Goal: Transaction & Acquisition: Purchase product/service

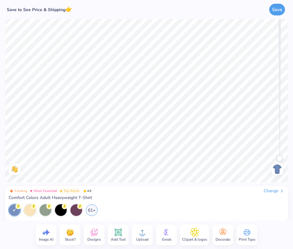
click at [268, 191] on div "Change" at bounding box center [274, 191] width 21 height 6
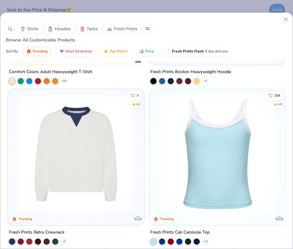
scroll to position [305, 0]
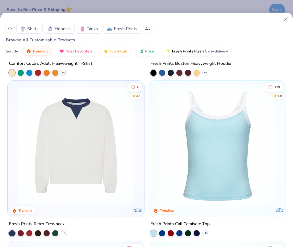
click at [65, 31] on span "Hoodies" at bounding box center [63, 29] width 16 height 6
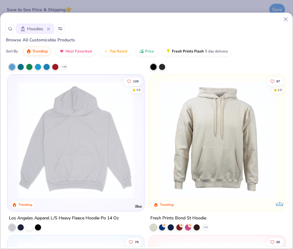
scroll to position [313, 0]
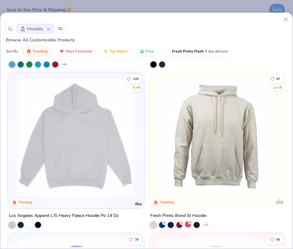
click at [189, 225] on div at bounding box center [188, 224] width 6 height 6
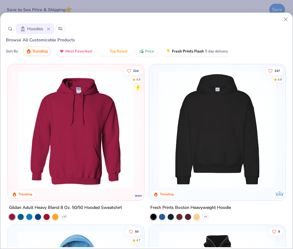
scroll to position [0, 0]
click at [64, 217] on polyline at bounding box center [64, 216] width 2 height 1
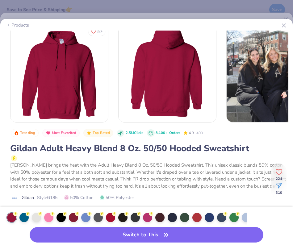
scroll to position [7, 0]
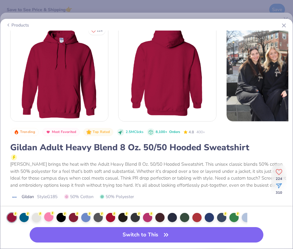
click at [52, 222] on div at bounding box center [48, 216] width 9 height 9
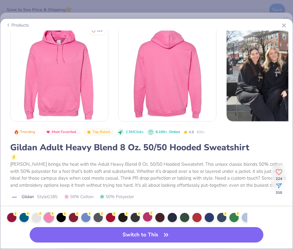
click at [146, 216] on div at bounding box center [147, 216] width 9 height 9
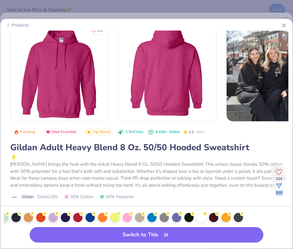
drag, startPoint x: 235, startPoint y: 217, endPoint x: 268, endPoint y: 195, distance: 39.1
click at [268, 195] on div "Trending Most Favorited Top Rated 2.5M Clicks 8,100+ Orders 4.8 400+ Gildan Adu…" at bounding box center [146, 212] width 291 height 171
click at [123, 197] on span "50% Polyester" at bounding box center [117, 196] width 34 height 6
click at [125, 219] on div at bounding box center [126, 216] width 9 height 9
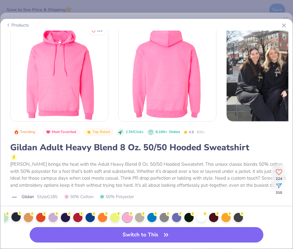
click at [13, 216] on div at bounding box center [15, 216] width 9 height 9
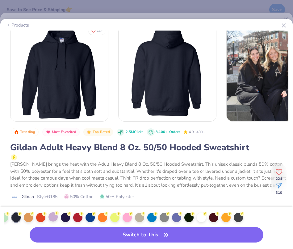
drag, startPoint x: 9, startPoint y: 216, endPoint x: 56, endPoint y: 216, distance: 47.8
click at [56, 216] on div at bounding box center [125, 217] width 243 height 15
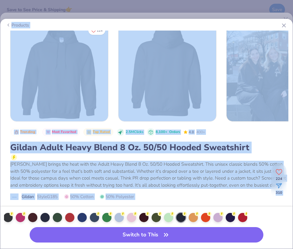
drag, startPoint x: 56, startPoint y: 216, endPoint x: 0, endPoint y: 216, distance: 56.8
click at [0, 216] on html "Save to See Price & Shipping 👉 Save Image AI Stuck? Designs Add Text Upload Gre…" at bounding box center [146, 124] width 293 height 249
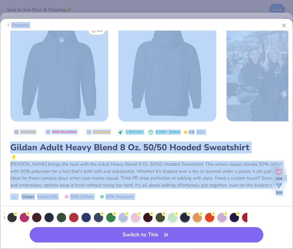
click at [150, 192] on div "Trending Most Favorited Top Rated 2.5M Clicks 8,100+ Orders 4.8 400+ Gildan Adu…" at bounding box center [151, 165] width 282 height 77
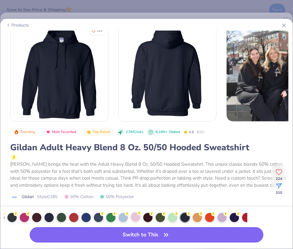
click at [133, 221] on div at bounding box center [135, 216] width 9 height 9
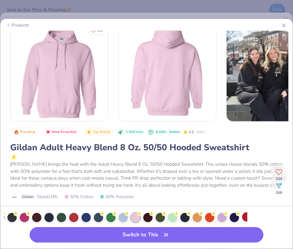
click at [242, 215] on div at bounding box center [246, 216] width 9 height 9
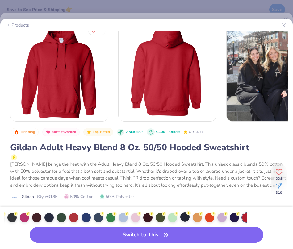
drag, startPoint x: 246, startPoint y: 216, endPoint x: 189, endPoint y: 217, distance: 56.8
click at [189, 217] on div at bounding box center [125, 217] width 243 height 15
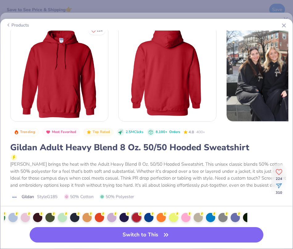
drag, startPoint x: 243, startPoint y: 213, endPoint x: 251, endPoint y: 213, distance: 7.7
click at [251, 213] on div at bounding box center [146, 217] width 292 height 14
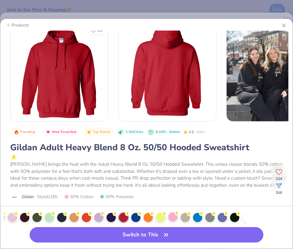
click at [171, 215] on div at bounding box center [172, 216] width 9 height 9
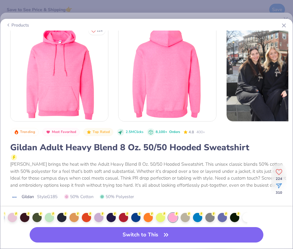
click at [6, 214] on div at bounding box center [125, 217] width 243 height 15
click at [15, 217] on div at bounding box center [12, 216] width 9 height 9
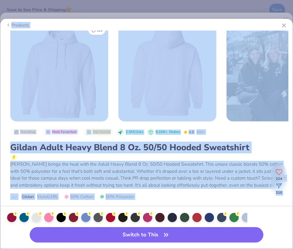
drag, startPoint x: 23, startPoint y: 217, endPoint x: -15, endPoint y: 217, distance: 37.0
click at [0, 217] on html "Save to See Price & Shipping 👉 Save Image AI Stuck? Designs Add Text Upload Gre…" at bounding box center [146, 124] width 293 height 249
click at [167, 195] on div "Gildan Style G185 50% Cotton 50% Polyester" at bounding box center [151, 196] width 282 height 6
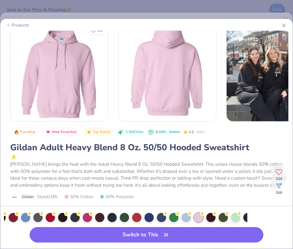
drag, startPoint x: 196, startPoint y: 210, endPoint x: 239, endPoint y: 212, distance: 43.2
click at [239, 212] on div at bounding box center [125, 217] width 243 height 15
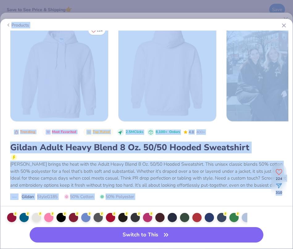
drag, startPoint x: 15, startPoint y: 212, endPoint x: -19, endPoint y: 214, distance: 34.3
click at [0, 214] on html "Save to See Price & Shipping 👉 Save Image AI Stuck? Designs Add Text Upload Gre…" at bounding box center [146, 124] width 293 height 249
click at [71, 179] on div "[PERSON_NAME] brings the heat with the Adult Heavy Blend 8 Oz. 50/50 Hooded Swe…" at bounding box center [151, 175] width 282 height 28
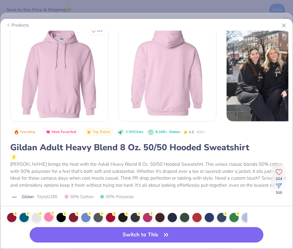
click at [49, 218] on div at bounding box center [48, 216] width 9 height 9
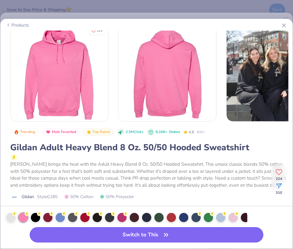
drag, startPoint x: 240, startPoint y: 218, endPoint x: 255, endPoint y: 218, distance: 14.2
click at [255, 218] on div at bounding box center [146, 217] width 292 height 14
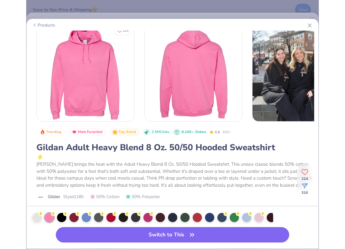
scroll to position [0, 58]
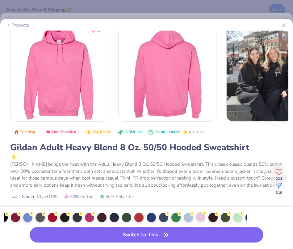
click at [199, 218] on div at bounding box center [200, 216] width 9 height 9
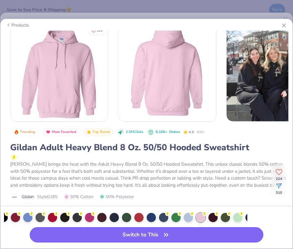
click at [285, 24] on line at bounding box center [283, 25] width 3 height 3
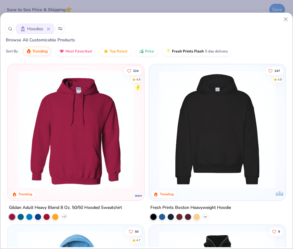
click at [206, 216] on icon at bounding box center [205, 216] width 5 height 5
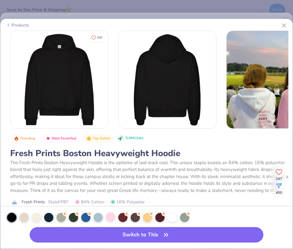
click at [112, 220] on div at bounding box center [110, 216] width 9 height 9
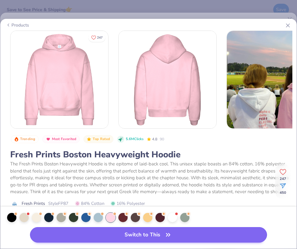
click at [241, 234] on button "Switch to This" at bounding box center [148, 234] width 237 height 15
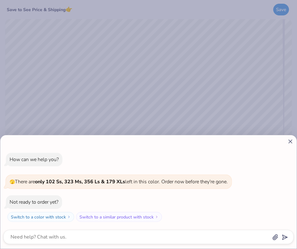
click at [289, 138] on icon at bounding box center [290, 141] width 6 height 6
type textarea "x"
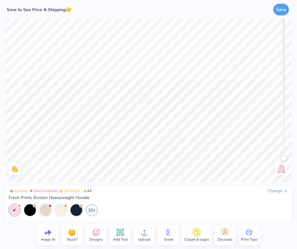
click at [118, 230] on icon at bounding box center [119, 232] width 9 height 9
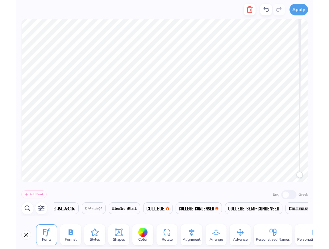
scroll to position [0, 3073]
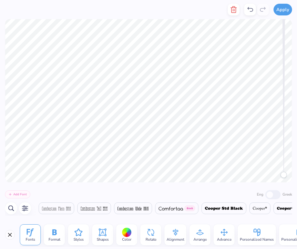
click at [183, 209] on img at bounding box center [170, 209] width 24 height 4
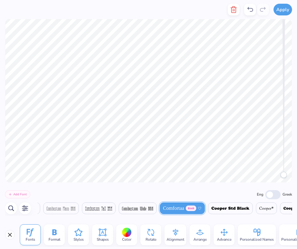
drag, startPoint x: 273, startPoint y: 212, endPoint x: 207, endPoint y: 217, distance: 66.5
click at [207, 217] on div "Add Font Eng [DEMOGRAPHIC_DATA] [DEMOGRAPHIC_DATA] [DEMOGRAPHIC_DATA] [DEMOGRAP…" at bounding box center [148, 201] width 297 height 38
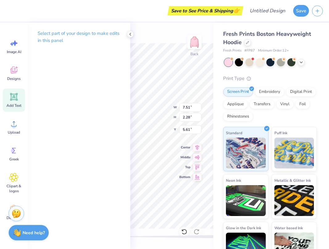
type textarea "TXT"
drag, startPoint x: 289, startPoint y: 209, endPoint x: 186, endPoint y: 109, distance: 143.6
click at [186, 109] on div "Back W 7.51 7.51 " H 2.28 2.28 " Y 5.61 5.61 " Center Middle Top Bottom" at bounding box center [171, 136] width 83 height 226
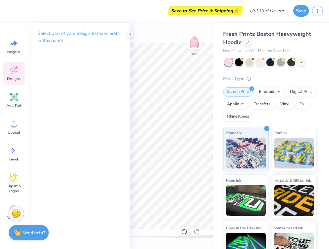
click at [20, 68] on div "Designs" at bounding box center [14, 73] width 22 height 23
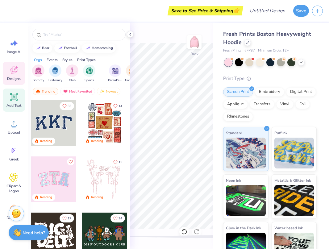
click at [10, 100] on icon at bounding box center [13, 96] width 9 height 9
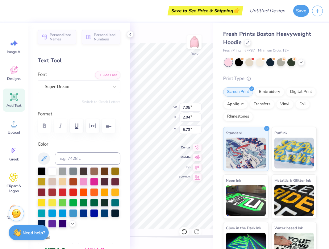
scroll to position [0, 0]
click at [69, 84] on span "Super Dream" at bounding box center [57, 86] width 25 height 7
click at [61, 86] on span "Super Dream" at bounding box center [57, 86] width 25 height 7
type input "H"
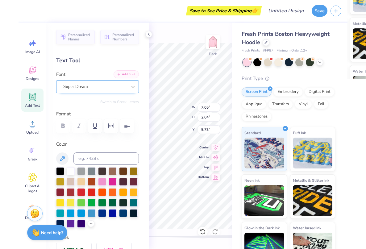
scroll to position [0, 2]
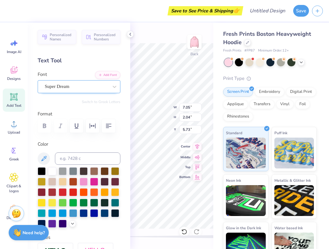
type textarea "Her Campus at [GEOGRAPHIC_DATA]"
click at [199, 147] on icon at bounding box center [197, 146] width 9 height 7
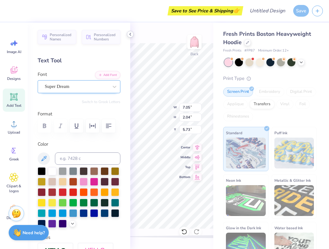
click at [130, 34] on polyline at bounding box center [130, 34] width 1 height 2
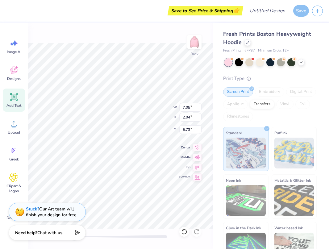
type input "18.86"
type input "2.03"
type input "5.74"
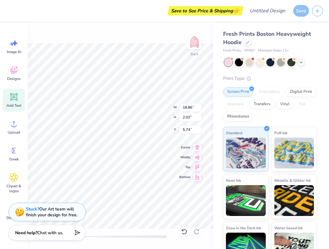
type input "12.85"
type input "1.38"
type input "6.38"
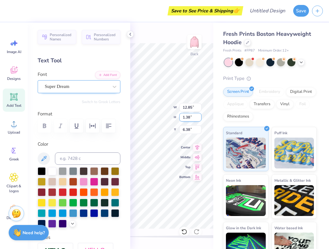
click at [185, 117] on div "Back W 12.85 12.85 " H 1.38 1.38 " Y 6.38 6.38 " Center Middle Top Bottom" at bounding box center [171, 136] width 83 height 226
click at [155, 39] on div "Back" at bounding box center [171, 136] width 83 height 226
click at [131, 34] on icon at bounding box center [130, 34] width 5 height 5
click at [130, 35] on icon at bounding box center [130, 34] width 5 height 5
click at [116, 114] on div "Save to See Price & Shipping 👉 Design Title Save Image AI Designs Add Text Uplo…" at bounding box center [164, 124] width 329 height 249
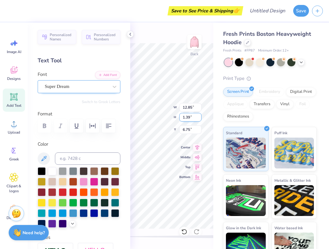
click at [199, 116] on input "1.39" at bounding box center [190, 117] width 22 height 9
click at [199, 116] on input "1.4" at bounding box center [190, 117] width 22 height 9
click at [199, 116] on input "1.41" at bounding box center [190, 117] width 22 height 9
click at [199, 116] on input "1.42" at bounding box center [190, 117] width 22 height 9
click at [199, 116] on input "1.43" at bounding box center [190, 117] width 22 height 9
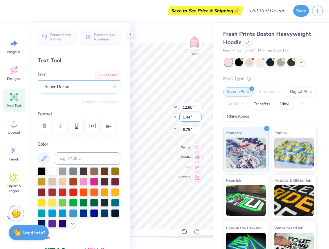
click at [199, 116] on input "1.44" at bounding box center [190, 117] width 22 height 9
click at [199, 116] on input "1.45" at bounding box center [190, 117] width 22 height 9
click at [199, 116] on input "1.46" at bounding box center [190, 117] width 22 height 9
click at [199, 116] on input "1.47" at bounding box center [190, 117] width 22 height 9
type input "1.48"
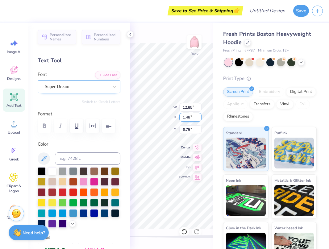
click at [199, 116] on input "1.48" at bounding box center [190, 117] width 22 height 9
click at [129, 35] on icon at bounding box center [130, 34] width 5 height 5
type input "13.76"
type input "6.70"
click at [191, 108] on div "Back W 13.76 13.76 " H 1.48 1.48 " Y 6.70 6.70 " Center Middle Top Bottom" at bounding box center [171, 136] width 83 height 226
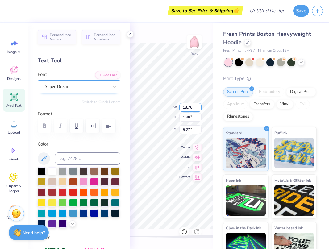
click at [192, 111] on div "Back W 13.76 13.76 " H 1.48 1.48 " Y 5.27 5.27 " Center Middle Top Bottom" at bounding box center [171, 136] width 83 height 226
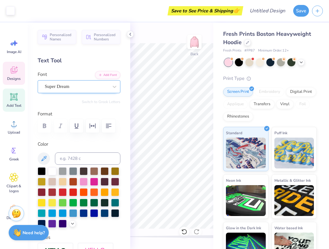
click at [17, 75] on div "Designs" at bounding box center [14, 73] width 22 height 23
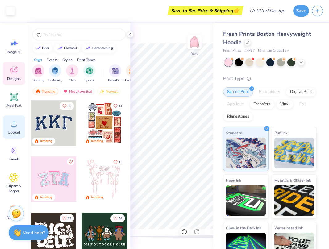
click at [15, 130] on span "Upload" at bounding box center [14, 132] width 12 height 5
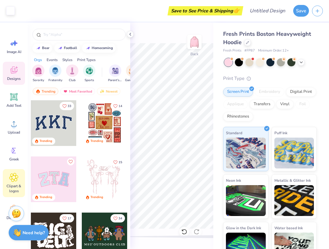
click at [17, 175] on icon at bounding box center [13, 177] width 9 height 9
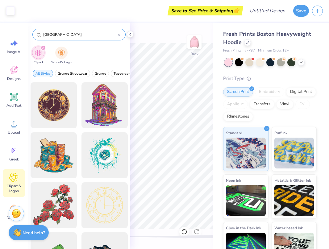
type input "[GEOGRAPHIC_DATA]"
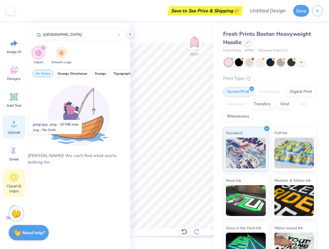
click at [19, 130] on div "Upload" at bounding box center [14, 126] width 22 height 23
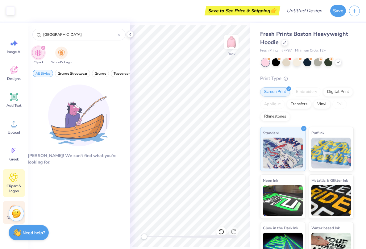
click at [11, 205] on icon at bounding box center [13, 209] width 9 height 9
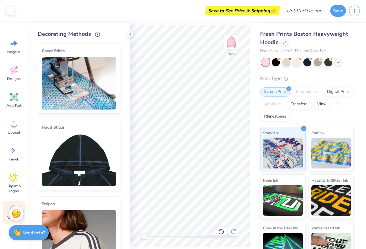
scroll to position [0, 0]
click at [91, 137] on img at bounding box center [79, 160] width 75 height 52
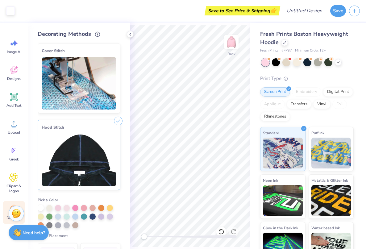
click at [119, 119] on icon at bounding box center [118, 121] width 9 height 9
click at [111, 151] on img at bounding box center [79, 160] width 75 height 52
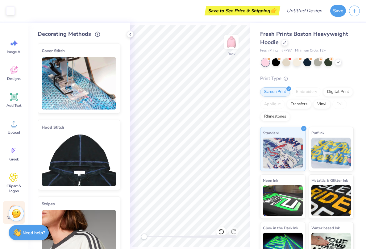
click at [110, 145] on img at bounding box center [79, 160] width 75 height 52
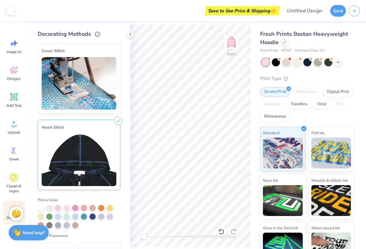
scroll to position [13, 0]
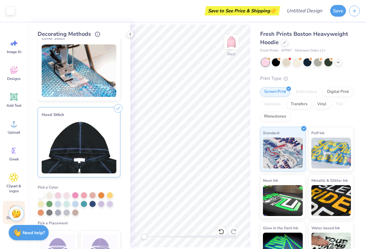
click at [39, 198] on div at bounding box center [79, 203] width 83 height 23
click at [39, 198] on div at bounding box center [41, 195] width 6 height 6
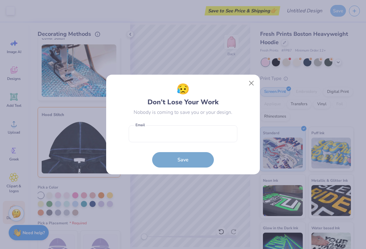
click at [163, 143] on form "Email is a required field Email Save" at bounding box center [183, 144] width 109 height 45
click at [156, 133] on input "email" at bounding box center [183, 133] width 109 height 17
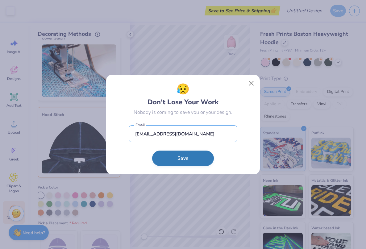
type input "[EMAIL_ADDRESS][DOMAIN_NAME]"
click at [163, 157] on button "Save" at bounding box center [183, 158] width 62 height 15
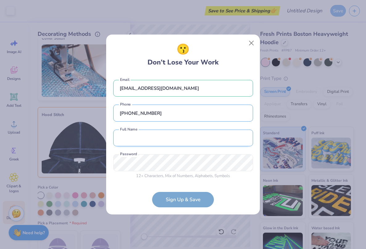
type input "[PHONE_NUMBER]"
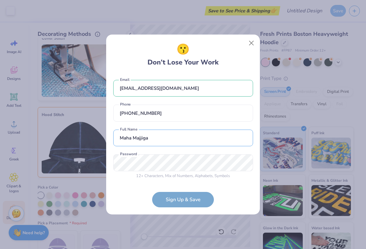
type input "Maha Majjiga"
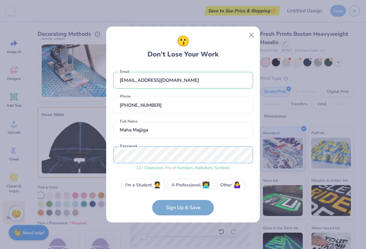
scroll to position [7, 0]
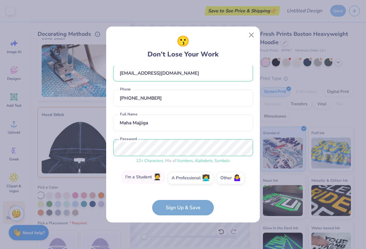
click at [154, 179] on label "I'm a Student 🧑‍🎓" at bounding box center [143, 177] width 43 height 12
click at [181, 185] on input "I'm a Student 🧑‍🎓" at bounding box center [183, 187] width 4 height 4
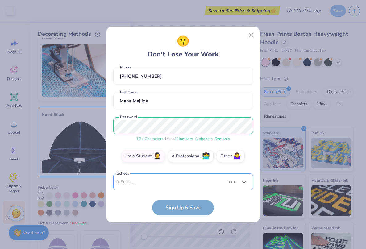
click at [170, 180] on div "Use Up and Down to choose options, press Enter to select the currently focused …" at bounding box center [183, 190] width 140 height 35
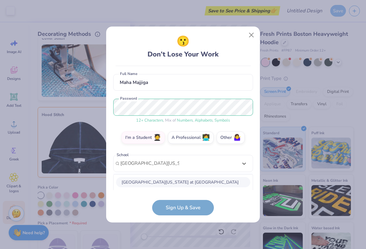
scroll to position [125, 0]
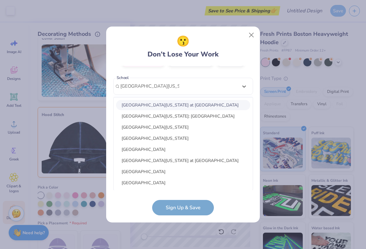
click at [204, 101] on div "[GEOGRAPHIC_DATA][US_STATE] at [GEOGRAPHIC_DATA]" at bounding box center [183, 105] width 134 height 10
type input "[GEOGRAPHIC_DATA][US_STATE] at [GEOGRAPHIC_DATA]"
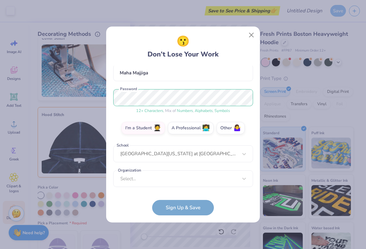
scroll to position [57, 0]
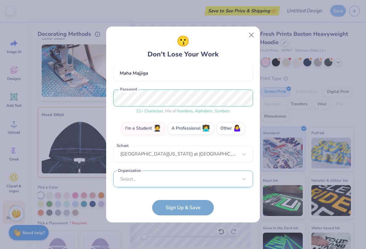
click at [158, 185] on div "Select..." at bounding box center [183, 179] width 140 height 17
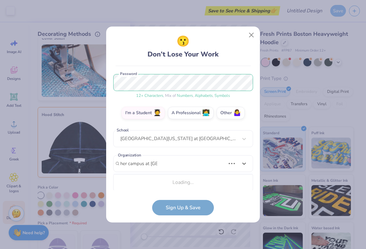
scroll to position [150, 0]
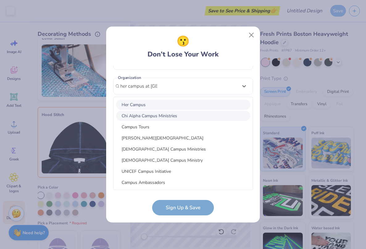
click at [166, 103] on div "Her Campus" at bounding box center [183, 105] width 134 height 10
type input "her campus at [GEOGRAPHIC_DATA]"
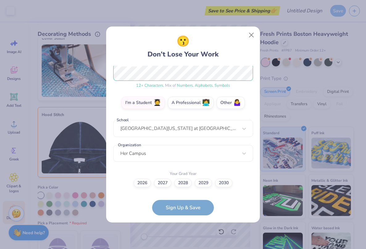
scroll to position [82, 0]
click at [142, 184] on label "2026" at bounding box center [142, 182] width 17 height 9
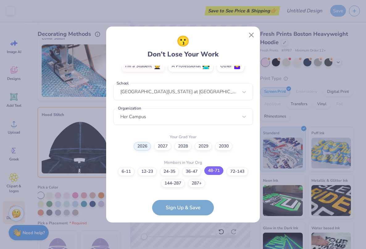
click at [210, 172] on label "48-71" at bounding box center [213, 170] width 19 height 9
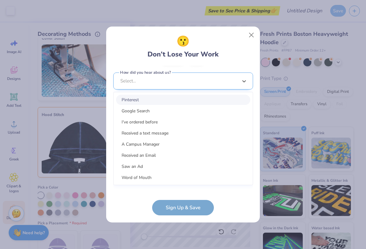
click at [203, 176] on div "option Pinterest focused, 1 of 15. 15 results available. Use Up and Down to cho…" at bounding box center [183, 129] width 140 height 113
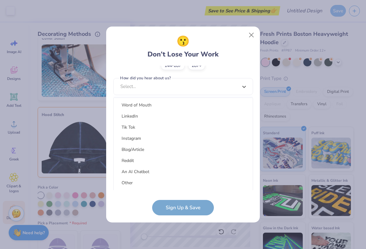
scroll to position [78, 0]
click at [131, 182] on div "Other" at bounding box center [183, 183] width 134 height 10
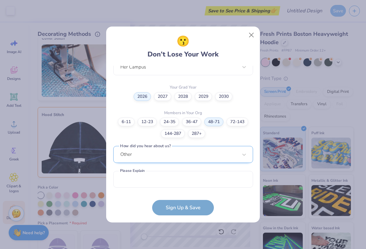
click at [153, 159] on div "Other" at bounding box center [183, 154] width 140 height 17
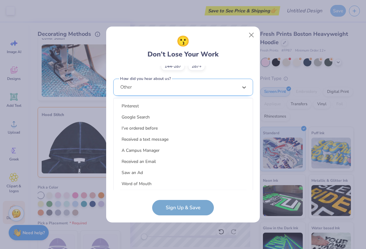
scroll to position [78, 0]
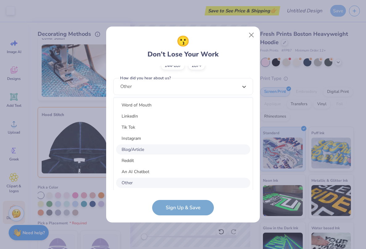
click at [147, 149] on div "Blog/Article" at bounding box center [183, 149] width 134 height 10
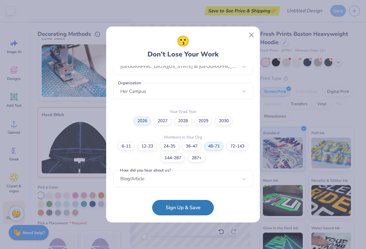
scroll to position [144, 0]
click at [166, 210] on button "Sign Up & Save" at bounding box center [183, 205] width 62 height 15
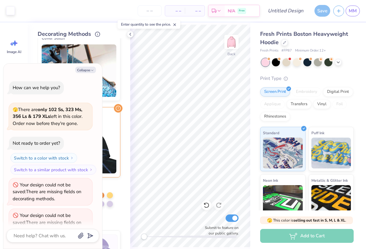
scroll to position [13, 0]
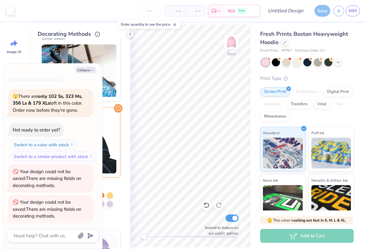
click at [83, 64] on div "Collapse How can we help you? 🫣 There are only 102 Ss, 323 Ms, 356 Ls & 179 XLs…" at bounding box center [52, 156] width 99 height 185
click at [83, 70] on button "Collapse" at bounding box center [85, 70] width 21 height 6
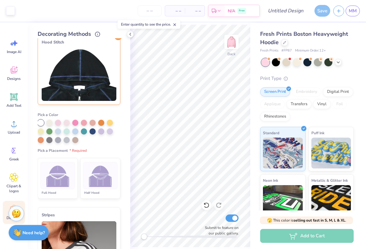
scroll to position [95, 0]
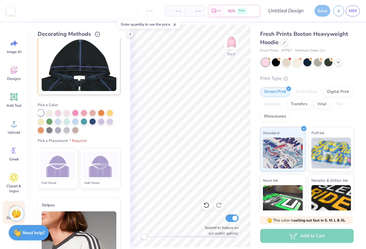
click at [64, 178] on div at bounding box center [57, 165] width 35 height 27
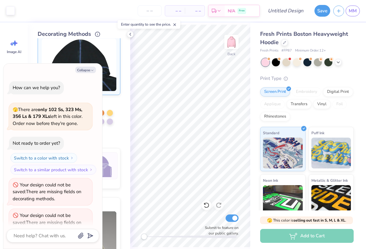
scroll to position [57, 0]
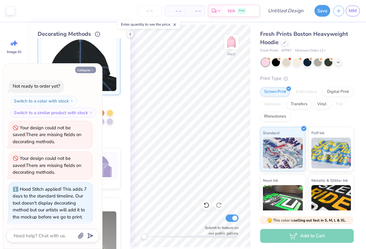
click at [89, 70] on button "Collapse" at bounding box center [85, 70] width 21 height 6
type textarea "x"
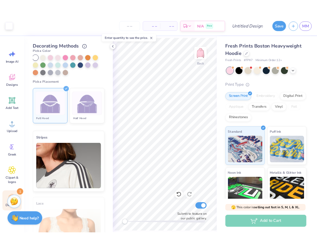
scroll to position [165, 0]
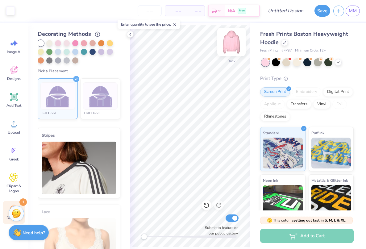
click at [231, 44] on img at bounding box center [231, 42] width 25 height 25
click at [231, 44] on img at bounding box center [231, 42] width 12 height 12
click at [130, 32] on icon at bounding box center [130, 34] width 5 height 5
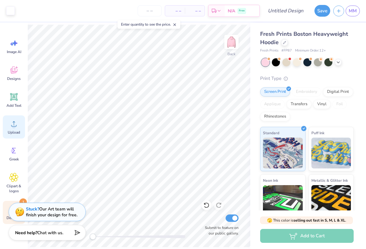
click at [11, 124] on icon at bounding box center [13, 123] width 9 height 9
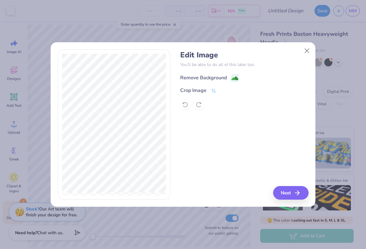
click at [211, 78] on div "Remove Background" at bounding box center [203, 77] width 47 height 7
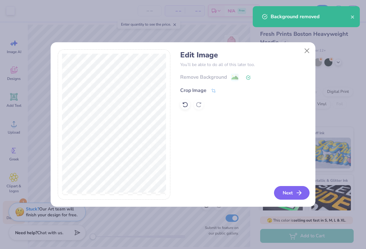
click at [278, 191] on button "Next" at bounding box center [291, 193] width 35 height 14
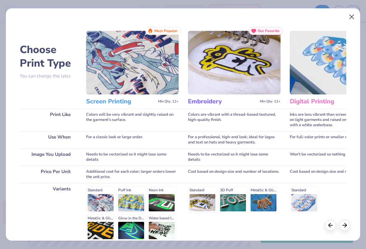
click at [293, 17] on button "Close" at bounding box center [352, 17] width 12 height 12
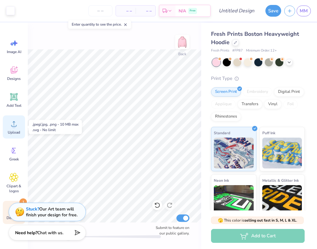
click at [16, 127] on icon at bounding box center [13, 123] width 9 height 9
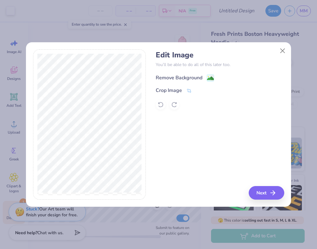
click at [191, 74] on div "Remove Background" at bounding box center [179, 77] width 47 height 7
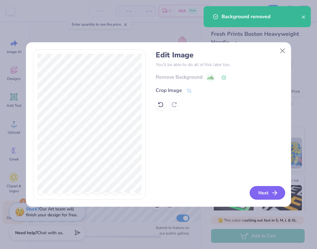
click at [271, 192] on icon "button" at bounding box center [274, 192] width 7 height 7
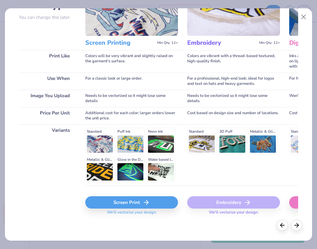
scroll to position [58, 0]
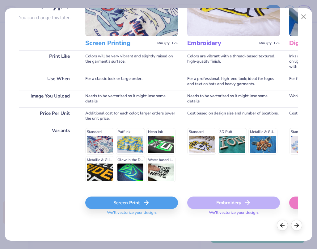
click at [128, 205] on div "Screen Print" at bounding box center [131, 203] width 93 height 12
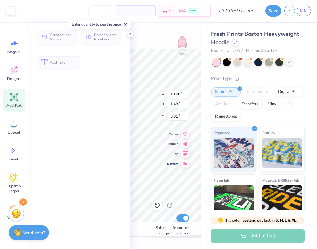
type input "13.76"
type input "1.48"
type input "6.01"
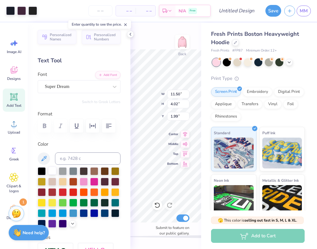
click at [52, 170] on div at bounding box center [52, 171] width 8 height 8
click at [163, 42] on div "Back W 11.50 11.50 " H 4.02 4.02 " Y 1.99 1.99 " Center Middle Top Bottom Submi…" at bounding box center [165, 136] width 71 height 226
click at [53, 171] on div at bounding box center [52, 171] width 8 height 8
click at [152, 42] on div "Back W 11.50 11.50 " H 4.02 4.02 " Y 1.99 1.99 " Center Middle Top Bottom Submi…" at bounding box center [165, 136] width 71 height 226
click at [132, 32] on icon at bounding box center [130, 34] width 5 height 5
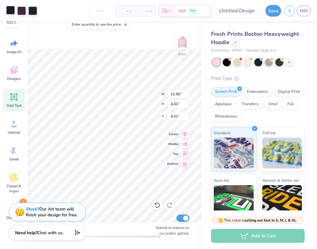
click at [11, 8] on div at bounding box center [10, 10] width 9 height 9
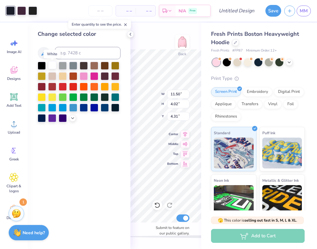
click at [53, 63] on div at bounding box center [52, 65] width 8 height 8
click at [22, 9] on div at bounding box center [21, 10] width 9 height 9
click at [51, 66] on div at bounding box center [52, 65] width 8 height 8
click at [20, 10] on div at bounding box center [21, 10] width 9 height 9
click at [52, 64] on div at bounding box center [52, 65] width 8 height 8
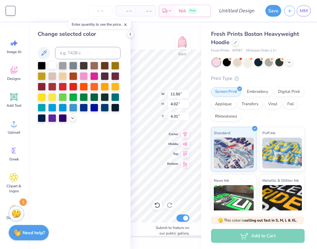
click at [52, 68] on div at bounding box center [52, 65] width 8 height 8
click at [14, 12] on div at bounding box center [10, 10] width 9 height 9
click at [21, 12] on div "– – Per Item – – Total Est. Delivery N/A Free" at bounding box center [114, 11] width 193 height 22
click at [29, 12] on div "– – Per Item – – Total Est. Delivery N/A Free" at bounding box center [114, 11] width 193 height 22
click at [130, 34] on icon at bounding box center [130, 34] width 5 height 5
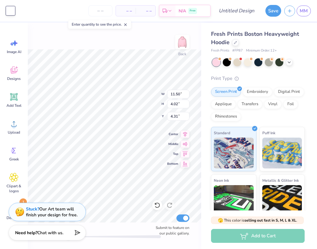
click at [135, 34] on div "Back W 11.50 11.50 " H 4.02 4.02 " Y 4.31 4.31 " Center Middle Top Bottom Submi…" at bounding box center [114, 136] width 173 height 226
type input "11.71"
type input "4.10"
type input "4.24"
click at [140, 40] on div "Back W 11.71 11.71 " H 4.10 4.10 " Y 4.24 4.24 " Center Middle Top Bottom Submi…" at bounding box center [114, 136] width 173 height 226
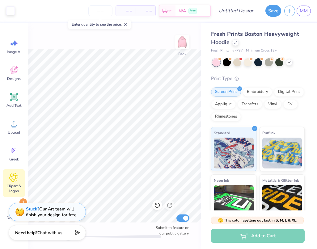
click at [15, 176] on icon at bounding box center [13, 177] width 9 height 9
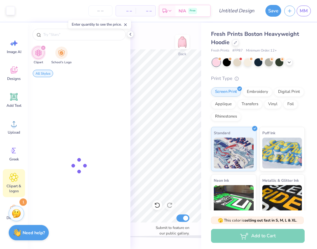
type input "[GEOGRAPHIC_DATA]"
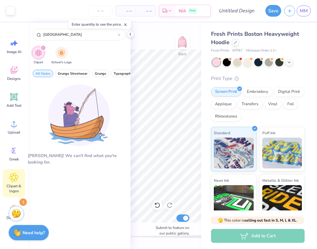
scroll to position [0, 0]
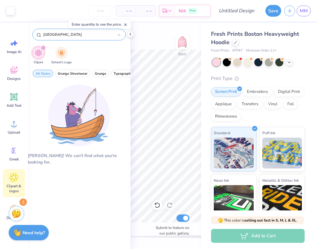
click at [119, 34] on icon at bounding box center [119, 35] width 2 height 2
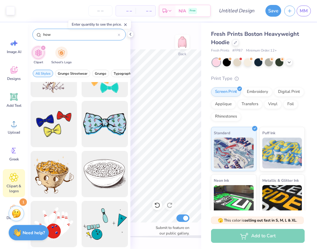
scroll to position [93, 0]
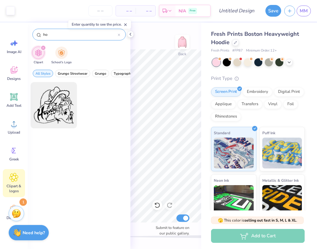
type input "h"
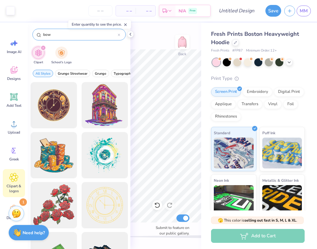
type input "bow"
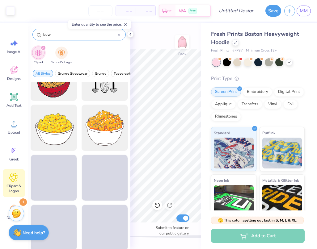
scroll to position [1577, 0]
click at [130, 35] on polyline at bounding box center [130, 34] width 1 height 2
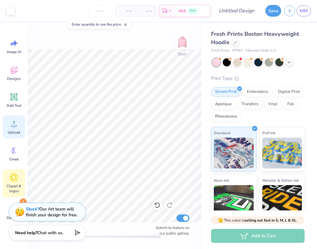
click at [16, 124] on icon at bounding box center [13, 123] width 9 height 9
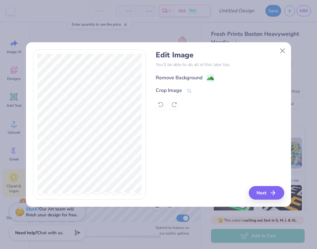
click at [169, 76] on div "Remove Background" at bounding box center [179, 77] width 47 height 7
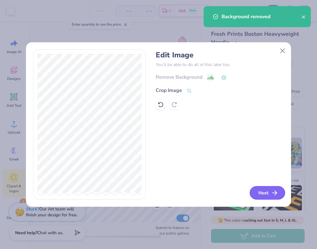
click at [276, 188] on button "Next" at bounding box center [266, 193] width 35 height 14
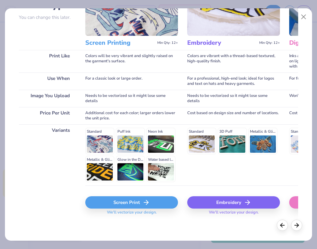
scroll to position [58, 0]
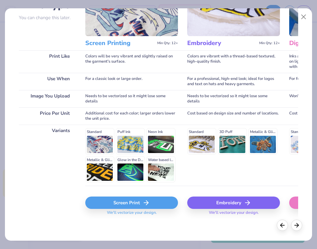
click at [114, 203] on div "Screen Print" at bounding box center [131, 203] width 93 height 12
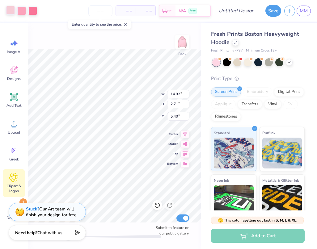
click at [14, 10] on div at bounding box center [10, 10] width 9 height 9
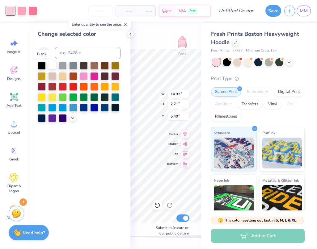
click at [52, 68] on div at bounding box center [52, 65] width 8 height 8
type input "8.33"
click at [23, 11] on div at bounding box center [21, 10] width 9 height 9
click at [51, 65] on div at bounding box center [52, 65] width 8 height 8
click at [24, 12] on div at bounding box center [21, 10] width 9 height 9
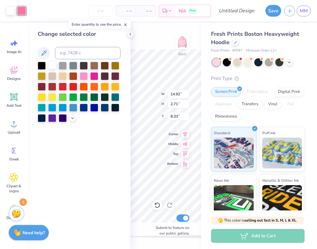
click at [52, 66] on div at bounding box center [52, 65] width 8 height 8
click at [156, 40] on div "Back W 14.92 14.92 " H 2.71 2.71 " Y 8.33 8.33 " Center Middle Top Bottom Submi…" at bounding box center [165, 136] width 71 height 226
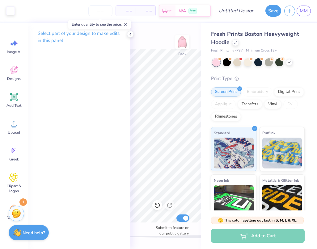
click at [156, 40] on div "Back Submit to feature on our public gallery." at bounding box center [165, 136] width 71 height 226
click at [131, 34] on icon at bounding box center [130, 34] width 5 height 5
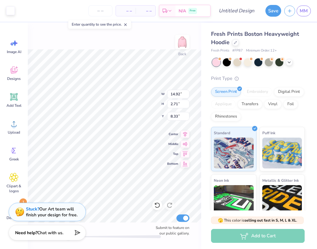
type input "12.32"
type input "2.24"
type input "10.88"
type input "1.97"
type input "11.10"
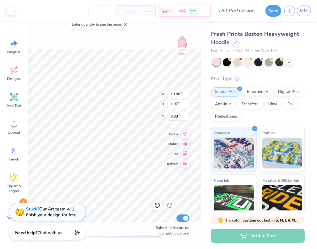
type input "2.01"
type input "11.42"
type input "2.07"
